Goal: Obtain resource: Download file/media

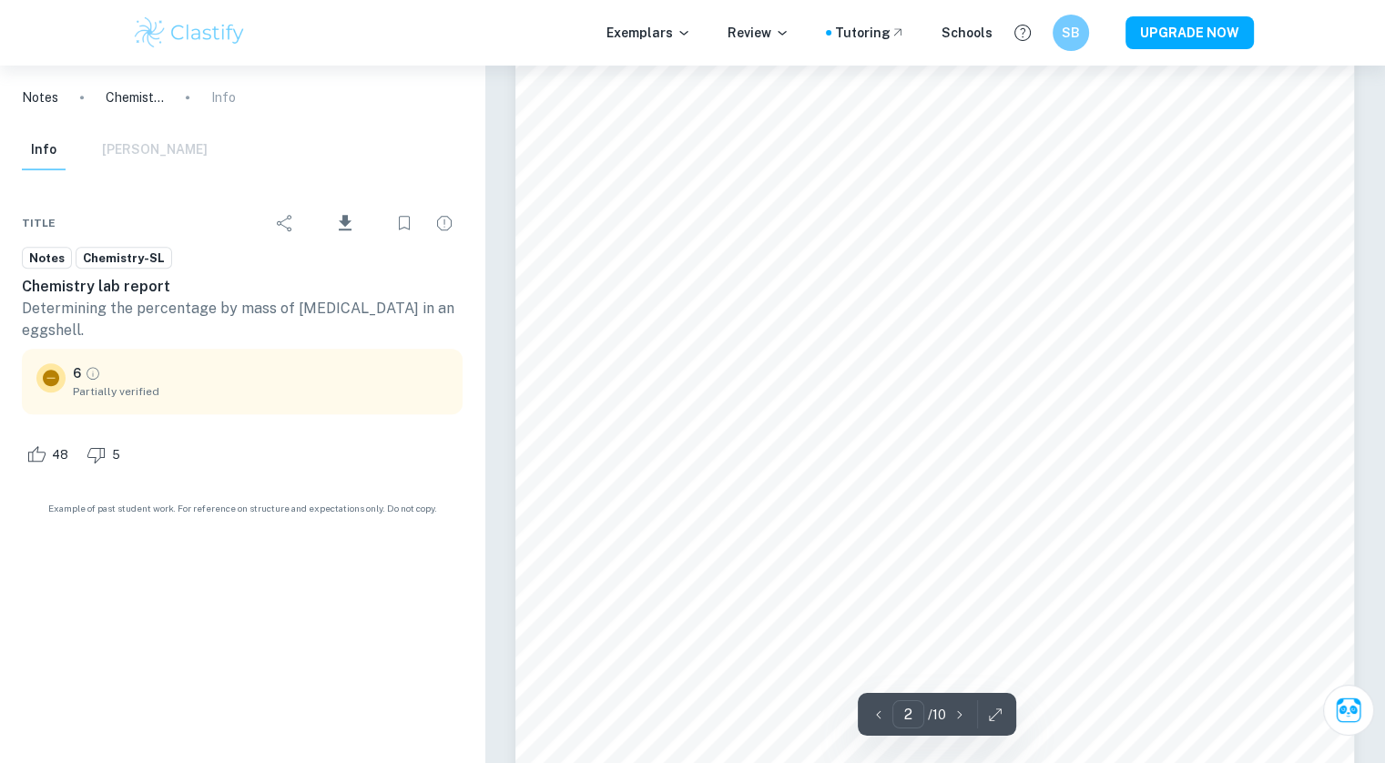
type input "1"
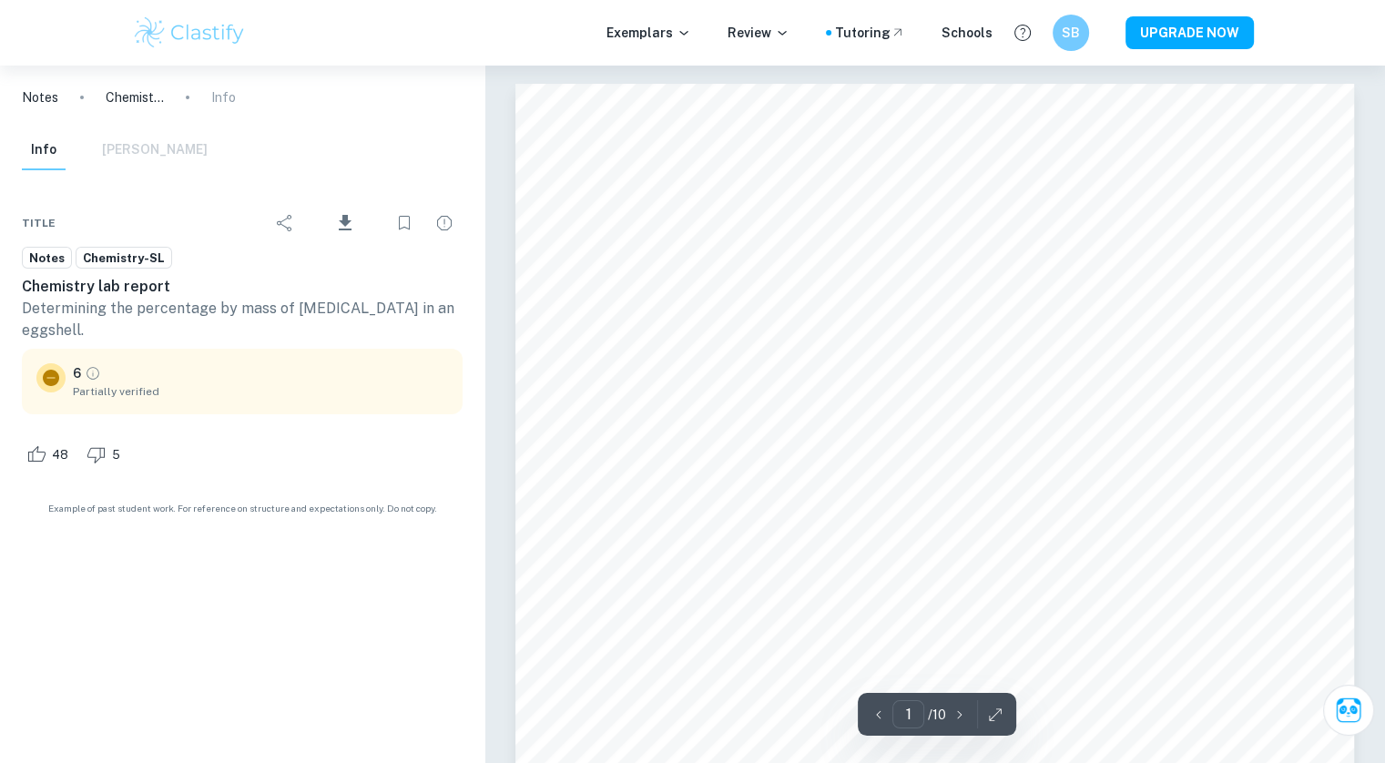
click at [343, 218] on icon "Download" at bounding box center [345, 222] width 13 height 15
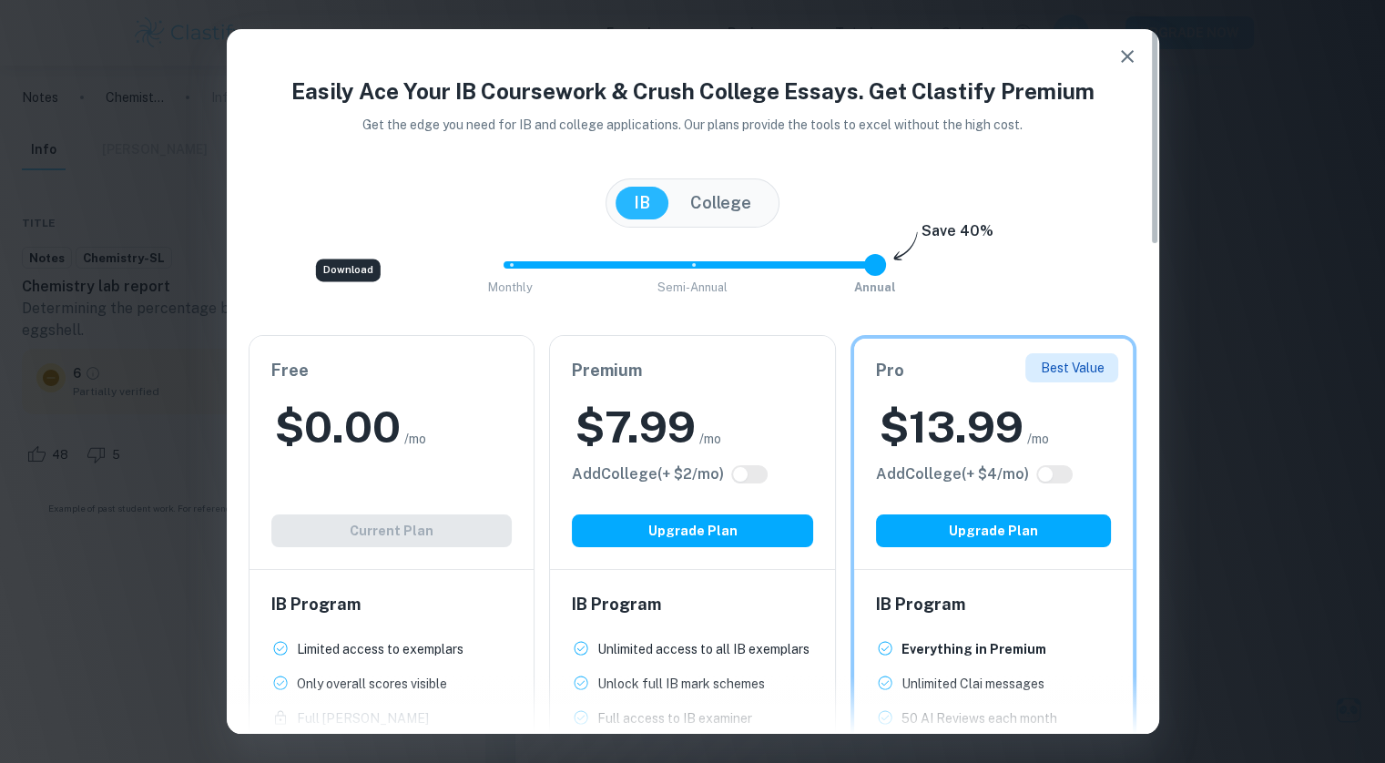
click at [1123, 71] on button "button" at bounding box center [1127, 56] width 36 height 36
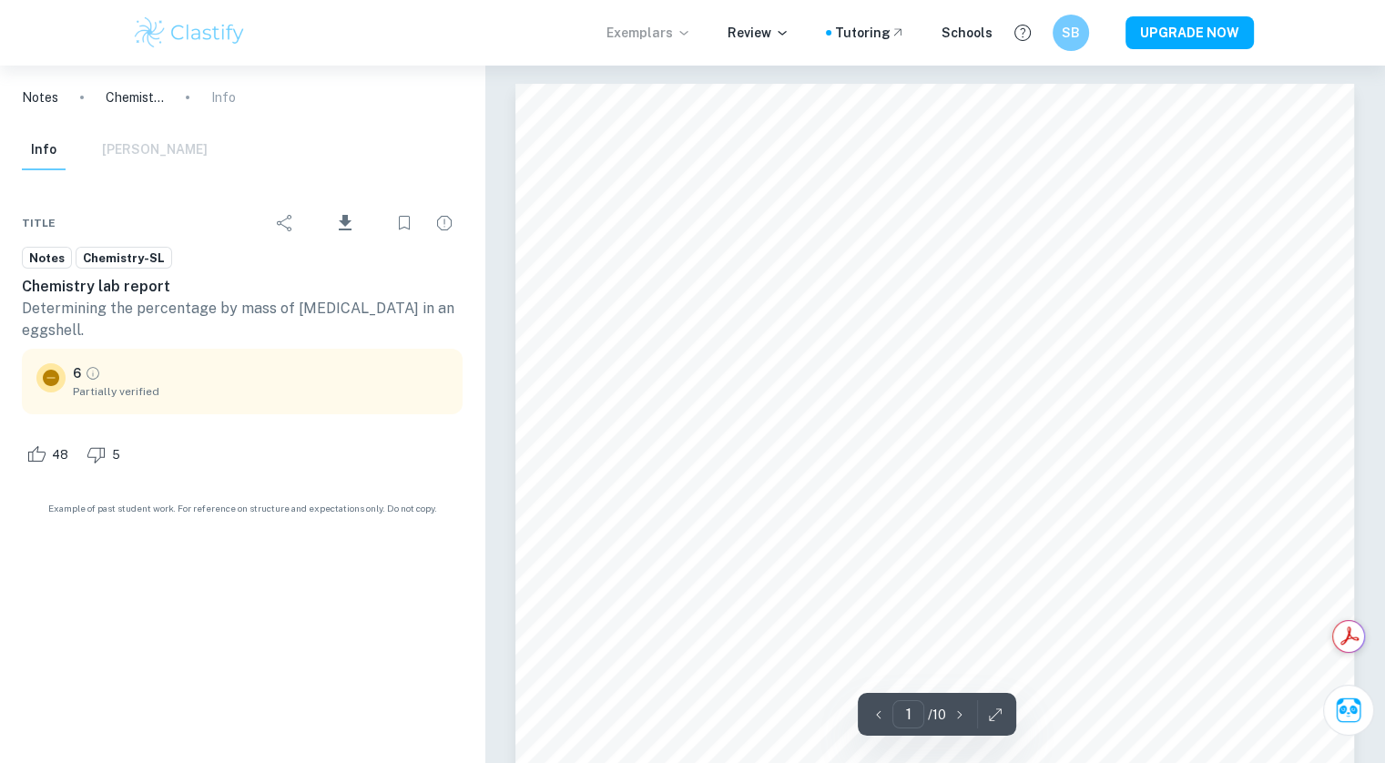
click at [649, 28] on p "Exemplars" at bounding box center [648, 33] width 85 height 20
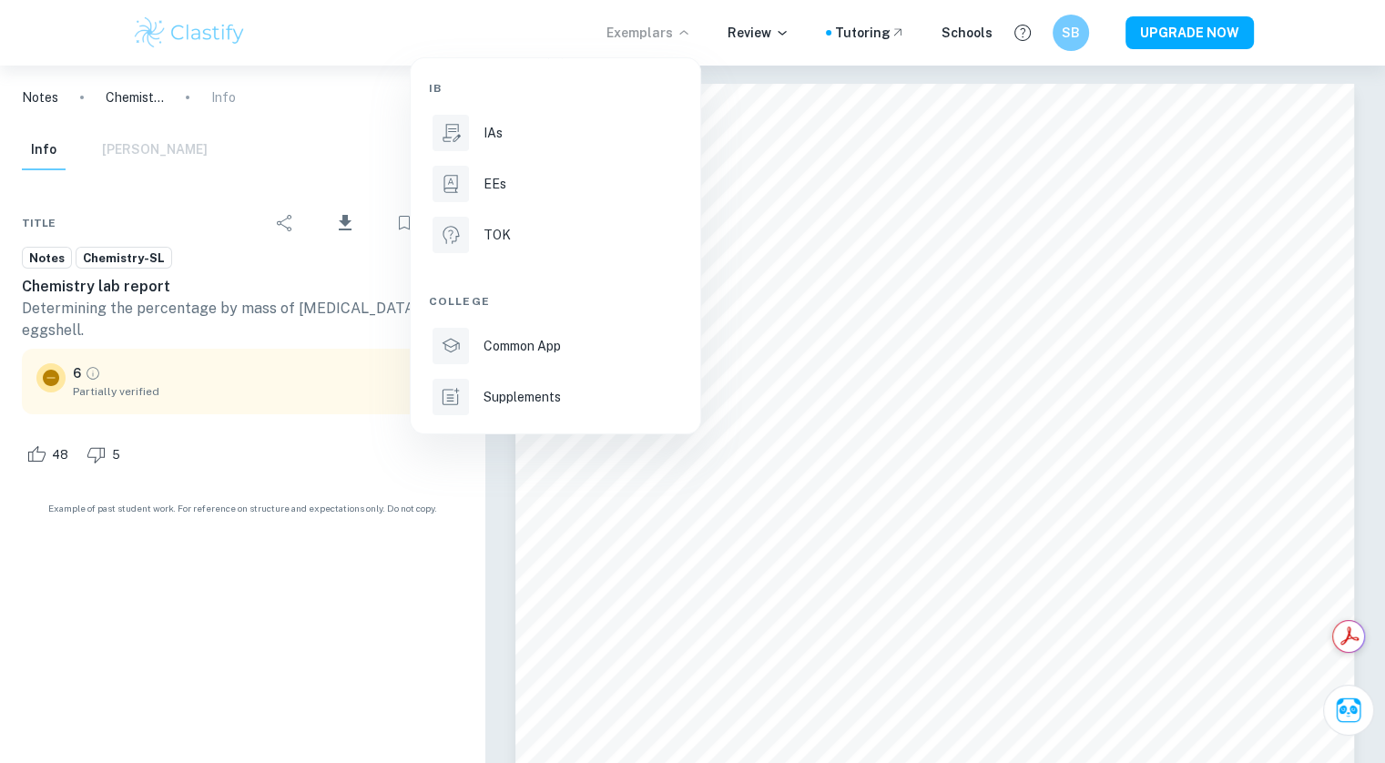
click at [772, 33] on div at bounding box center [692, 381] width 1385 height 763
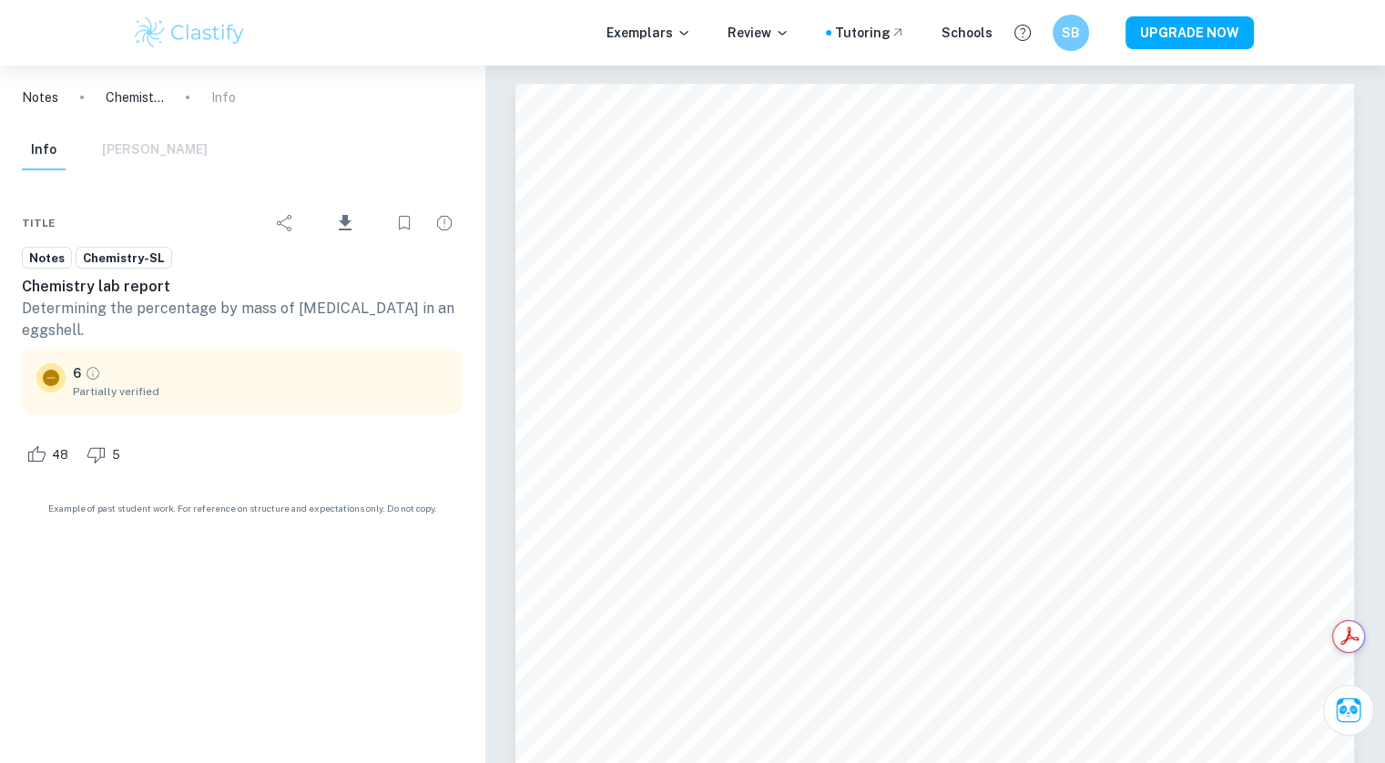
click at [772, 33] on p "Review" at bounding box center [758, 33] width 62 height 20
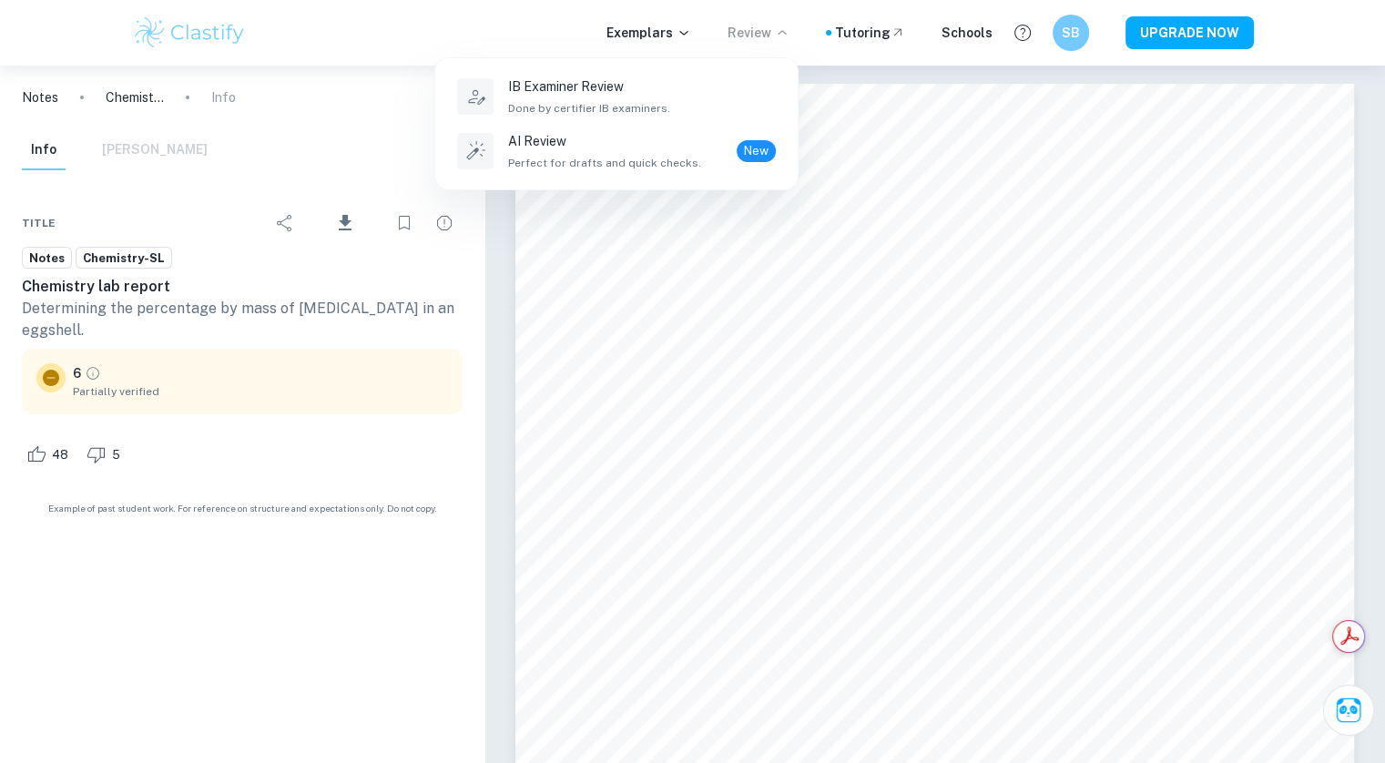
click at [690, 340] on div at bounding box center [692, 381] width 1385 height 763
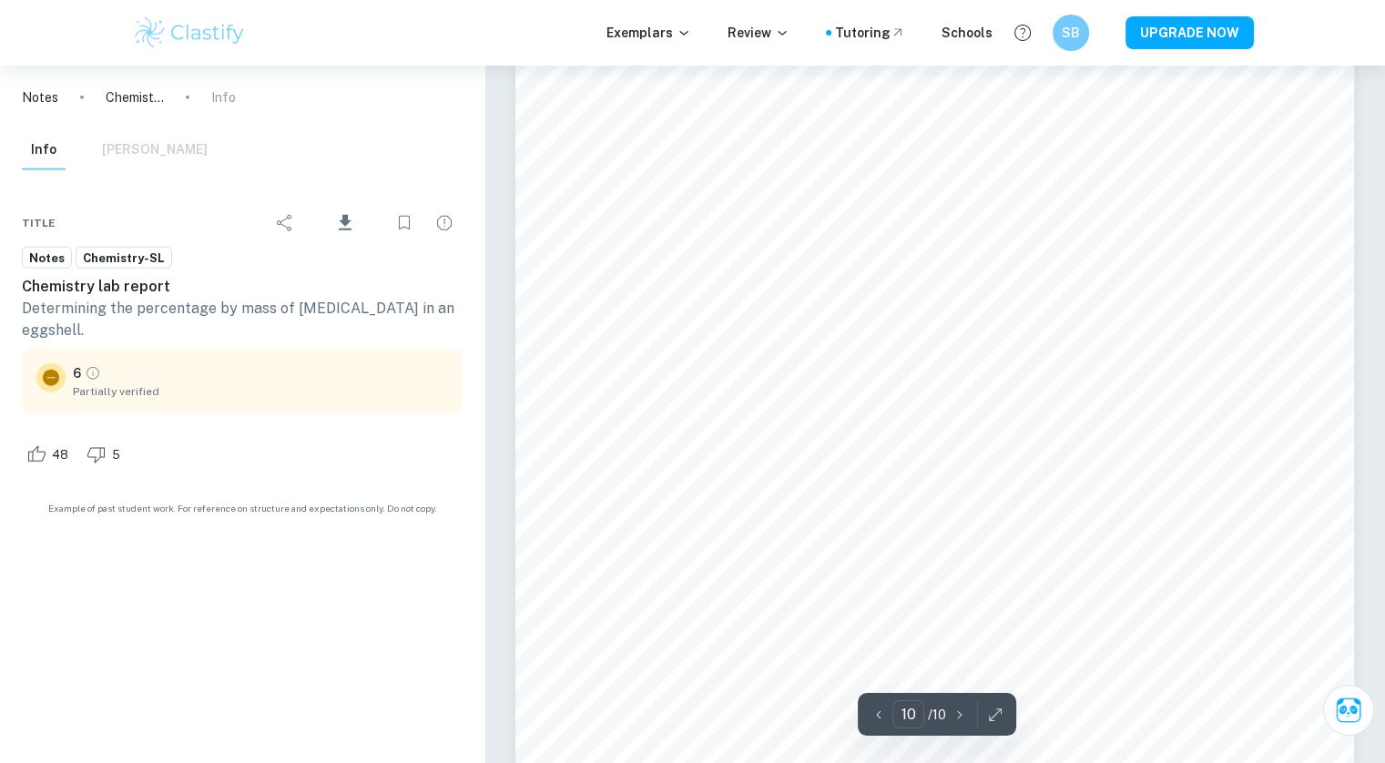
scroll to position [11686, 0]
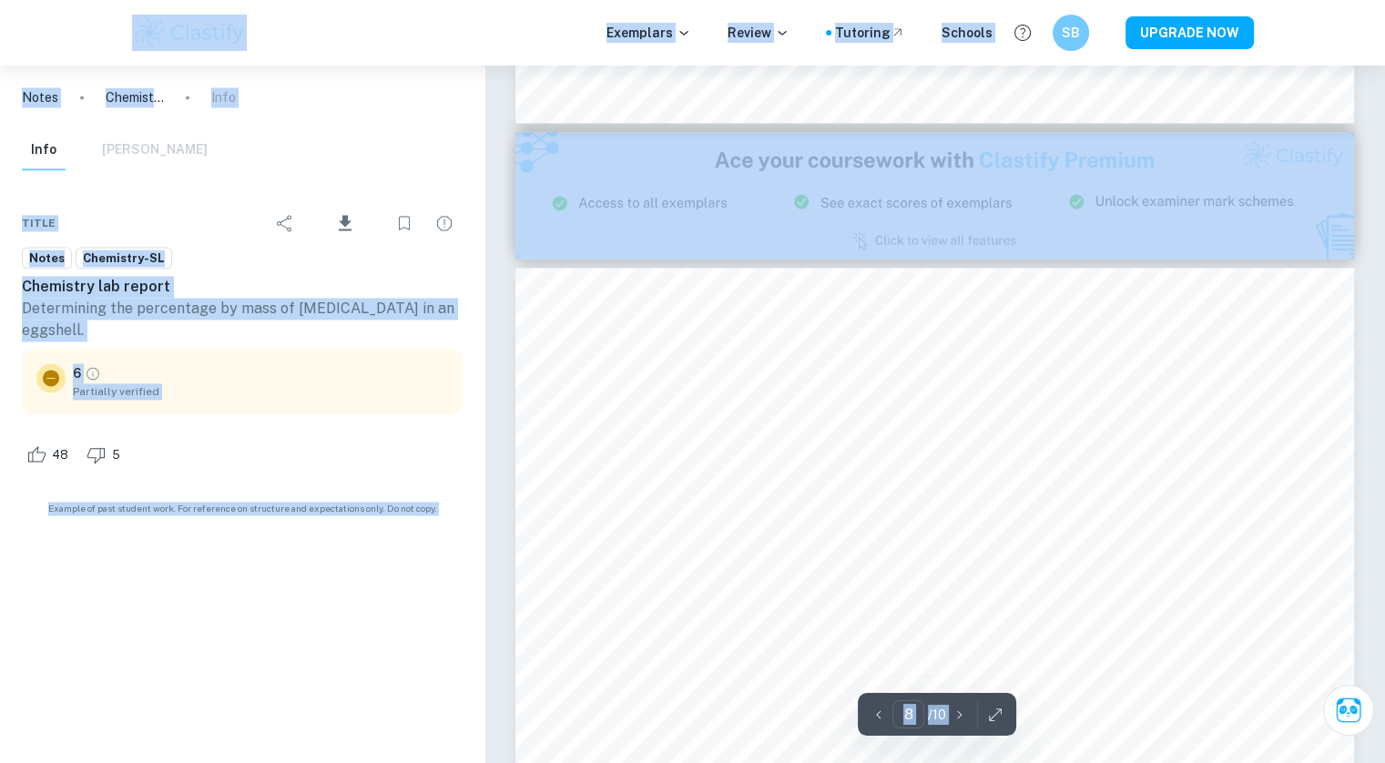
scroll to position [8827, 0]
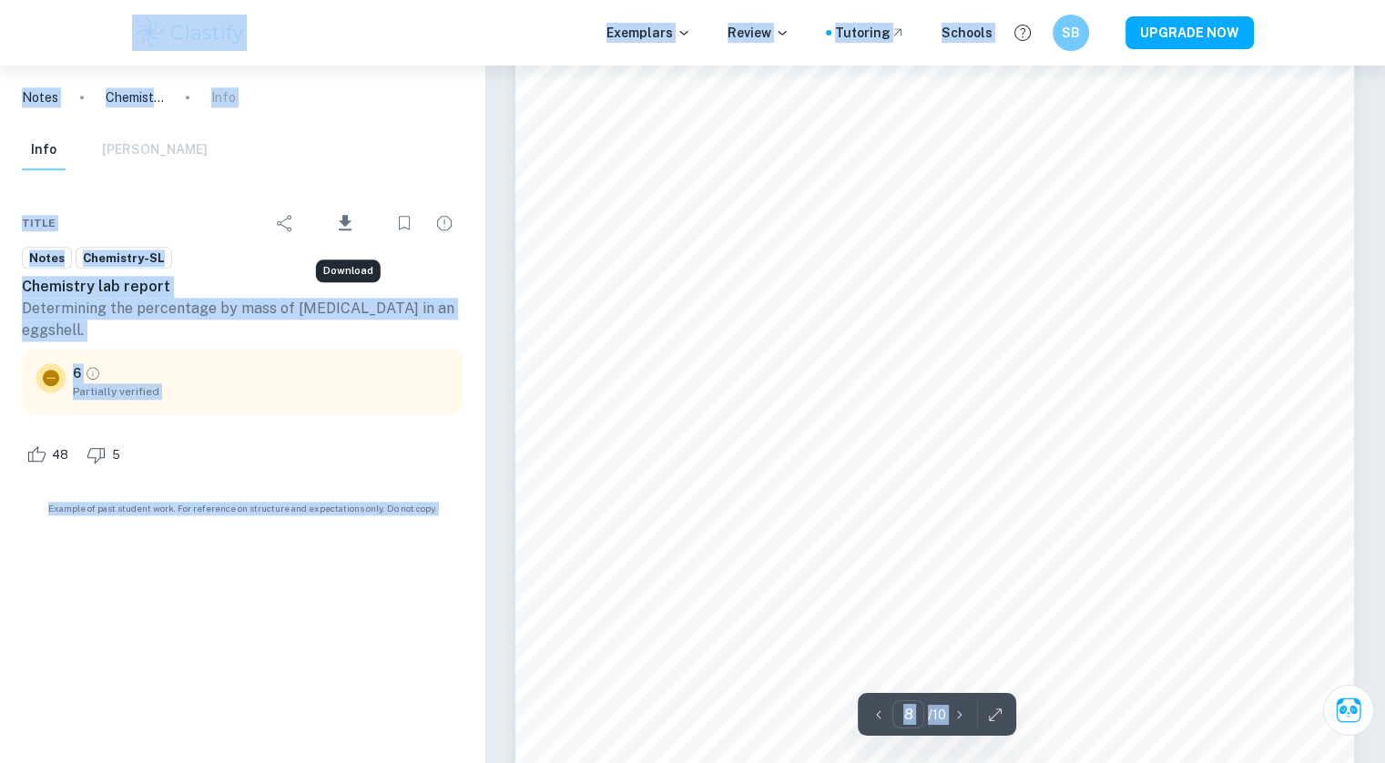
click at [318, 199] on button "Download" at bounding box center [345, 222] width 76 height 47
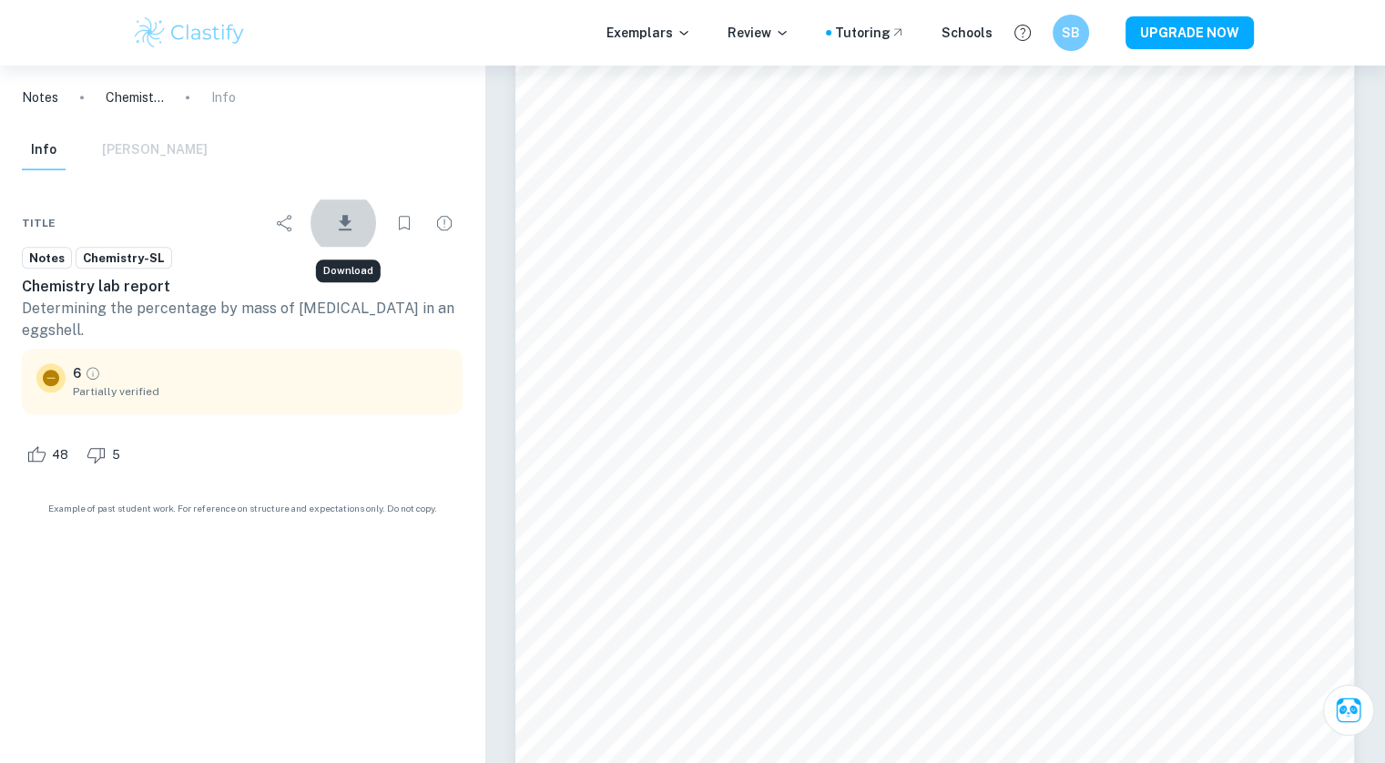
click at [251, 167] on div "Info Mark Scheme" at bounding box center [242, 153] width 470 height 47
